Goal: Task Accomplishment & Management: Manage account settings

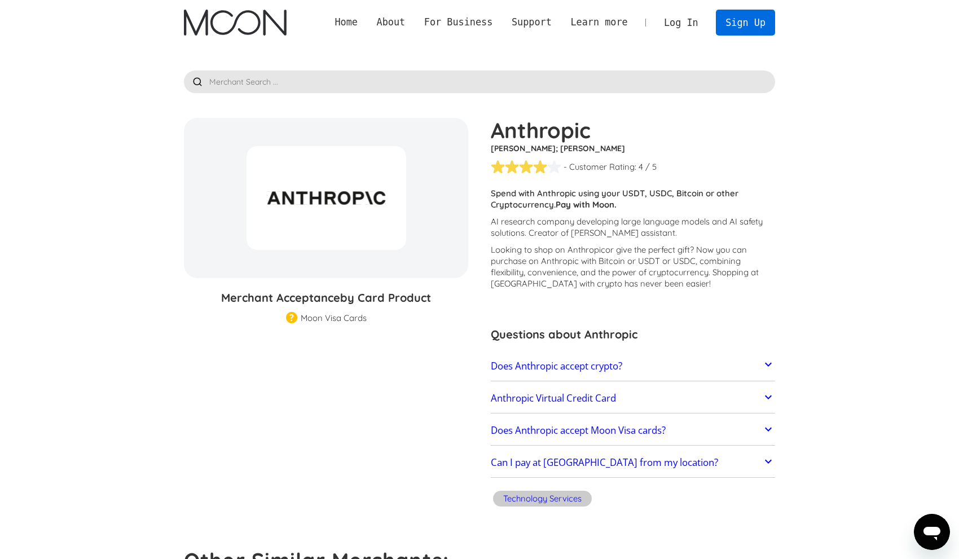
click at [738, 30] on link "Sign Up" at bounding box center [745, 22] width 59 height 25
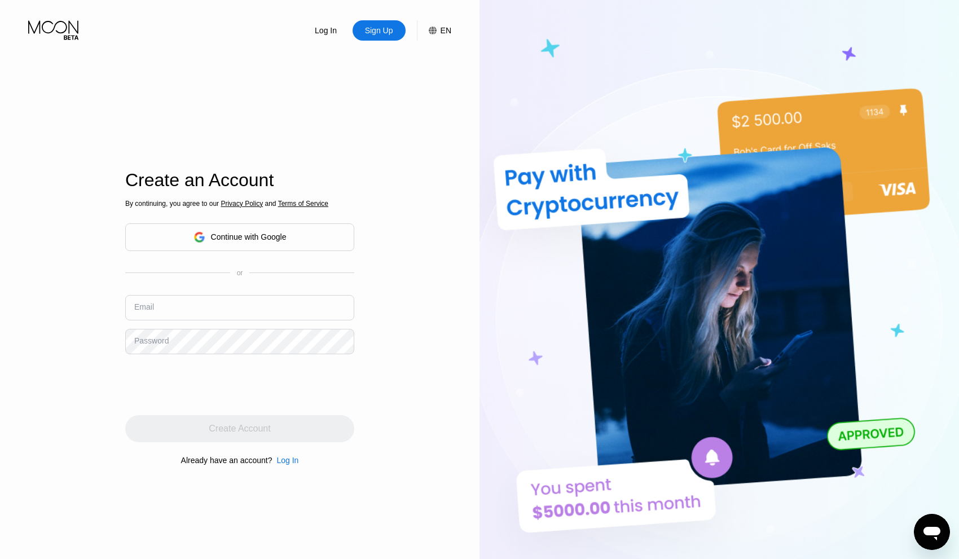
click at [279, 256] on div "By continuing, you agree to our Privacy Policy and Terms of Service Continue wi…" at bounding box center [239, 331] width 229 height 271
click at [283, 243] on div "Continue with Google" at bounding box center [239, 236] width 93 height 17
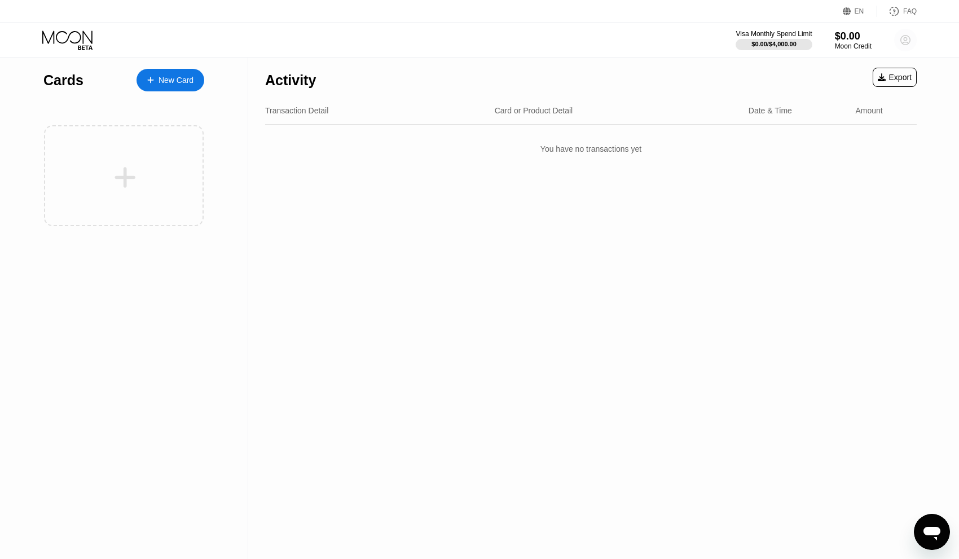
click at [896, 39] on circle at bounding box center [905, 40] width 23 height 23
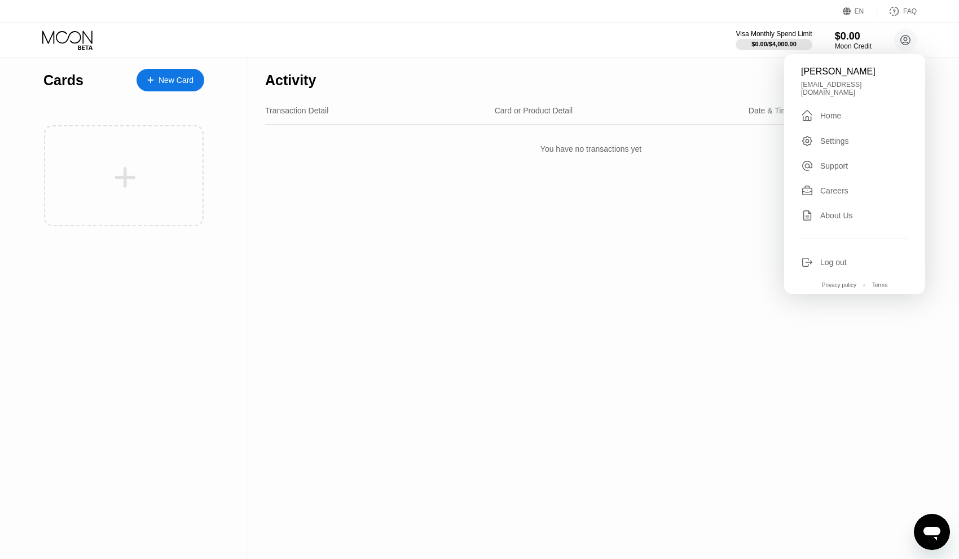
click at [443, 59] on div "Activity Export" at bounding box center [590, 77] width 651 height 39
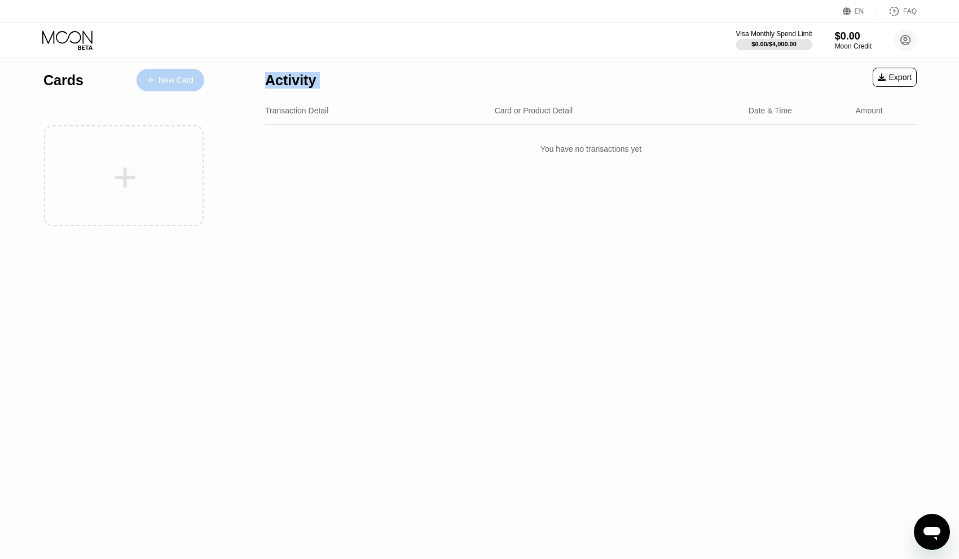
drag, startPoint x: 177, startPoint y: 83, endPoint x: 844, endPoint y: 75, distance: 666.8
click at [762, 92] on div "Cards New Card Activity Export Transaction Detail Card or Product Detail Date &…" at bounding box center [479, 308] width 959 height 501
click at [914, 49] on icon at bounding box center [905, 40] width 23 height 23
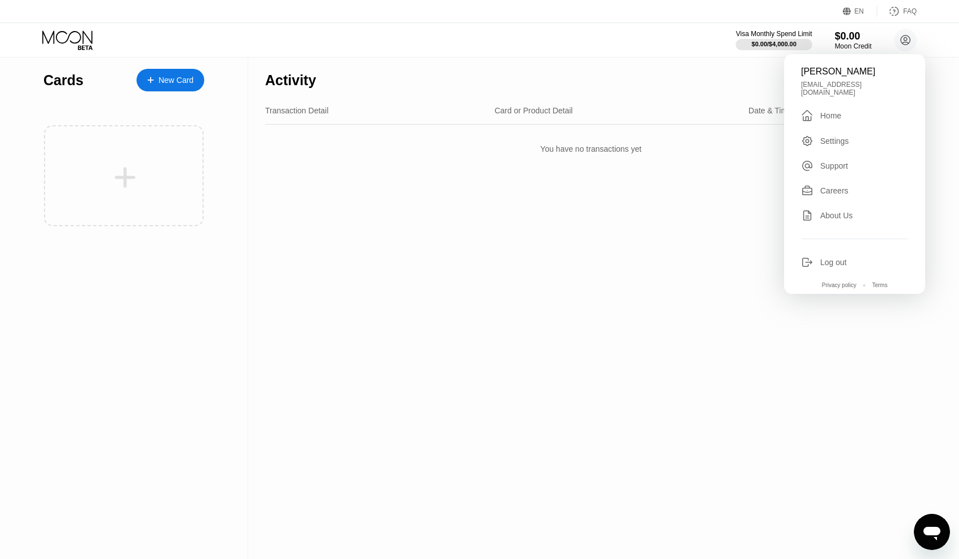
click at [846, 258] on div "Log out" at bounding box center [833, 262] width 27 height 9
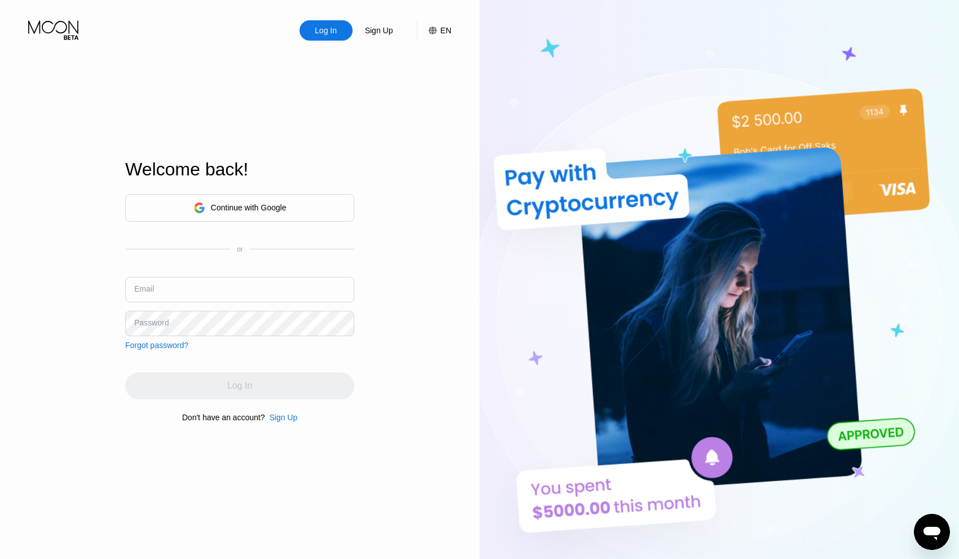
click at [324, 204] on div "Continue with Google" at bounding box center [239, 208] width 229 height 28
click at [301, 205] on div "Continue with Google" at bounding box center [239, 208] width 229 height 28
